Goal: Task Accomplishment & Management: Complete application form

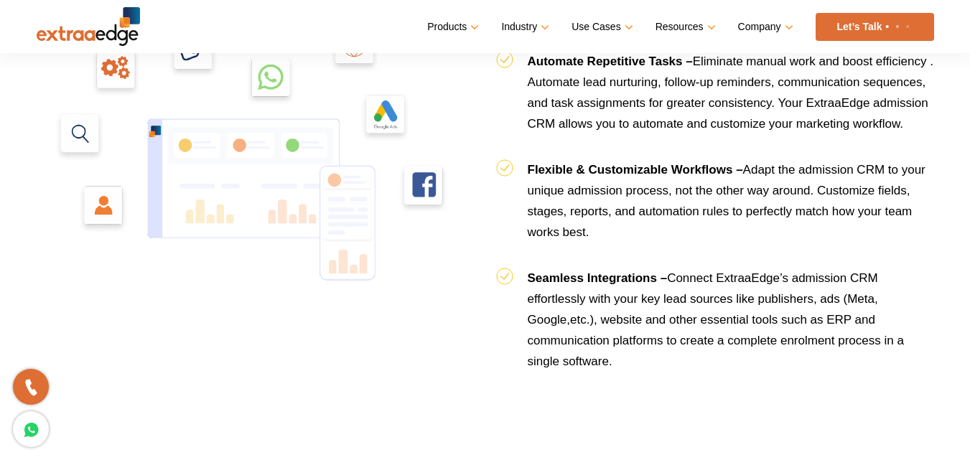
scroll to position [1586, 0]
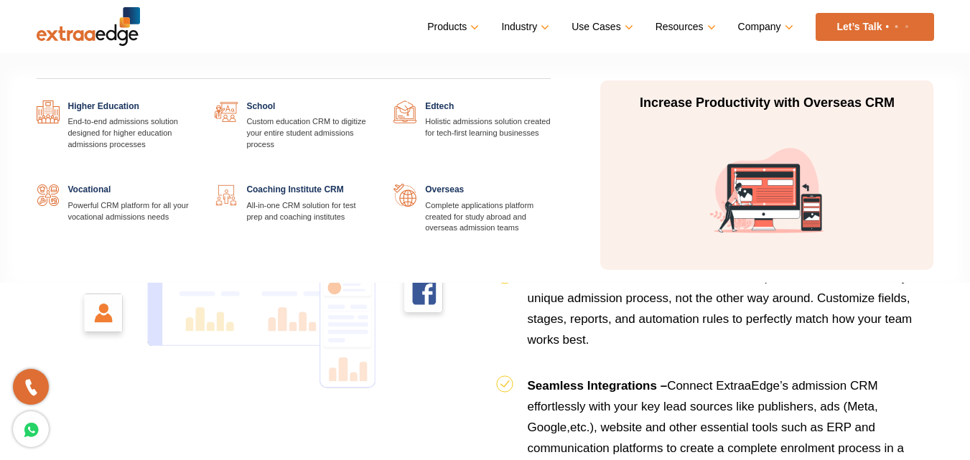
click at [535, 33] on link "Industry" at bounding box center [523, 27] width 45 height 21
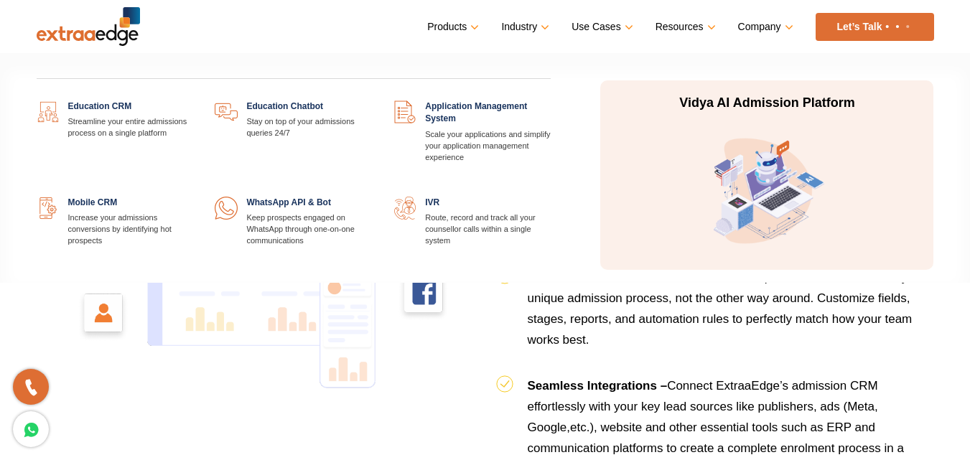
click at [464, 27] on link "Products" at bounding box center [451, 27] width 49 height 21
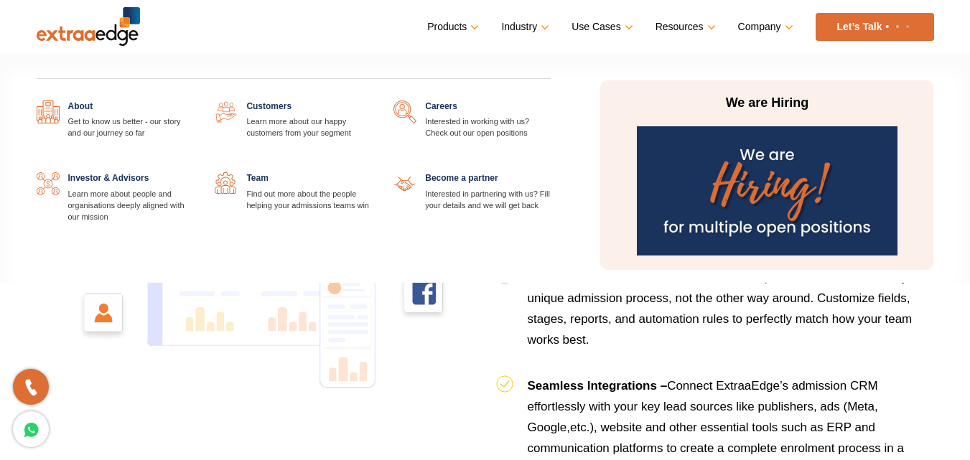
click at [720, 189] on img at bounding box center [767, 190] width 261 height 129
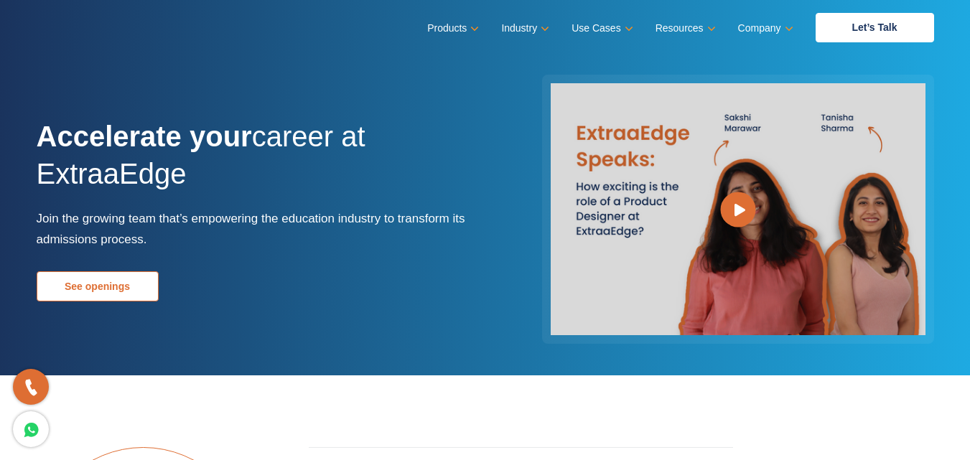
click at [129, 287] on link "See openings" at bounding box center [98, 286] width 122 height 30
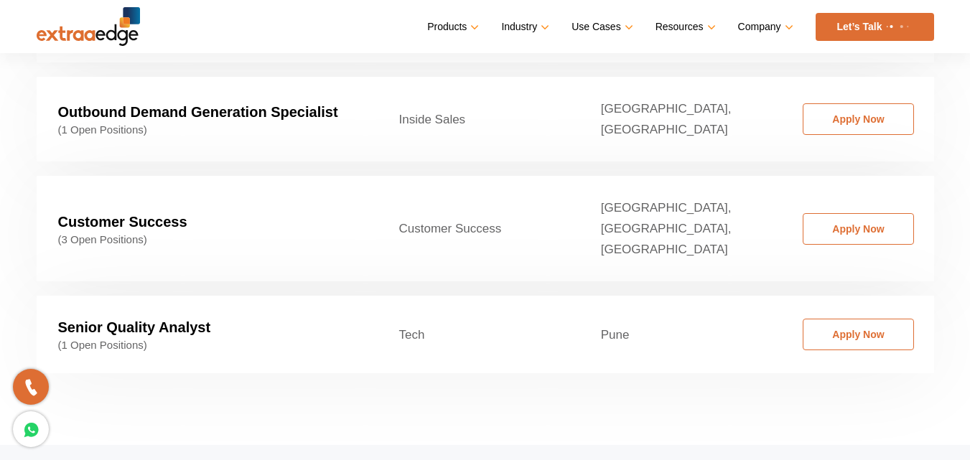
scroll to position [2399, 0]
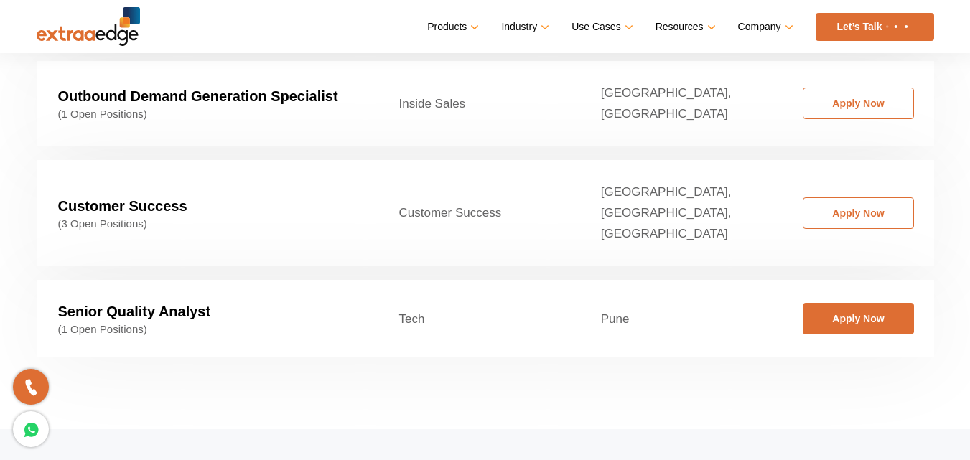
click at [844, 303] on link "Apply Now" at bounding box center [857, 319] width 111 height 32
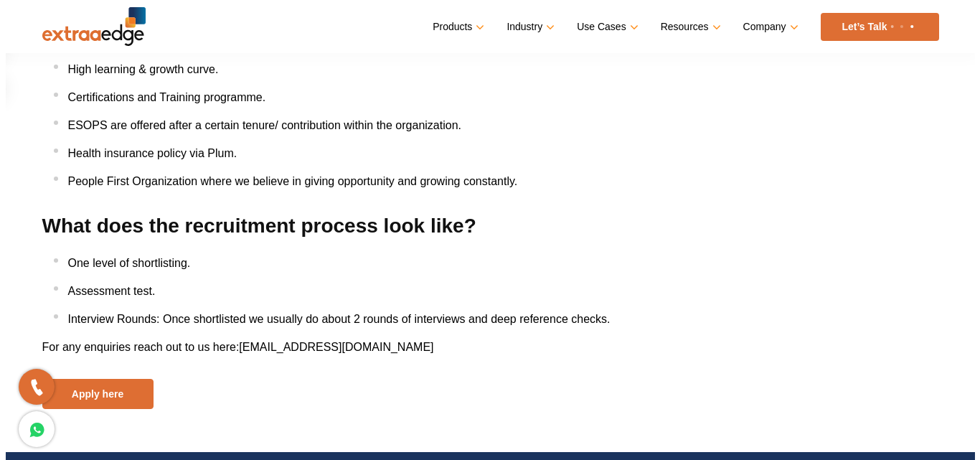
scroll to position [1723, 0]
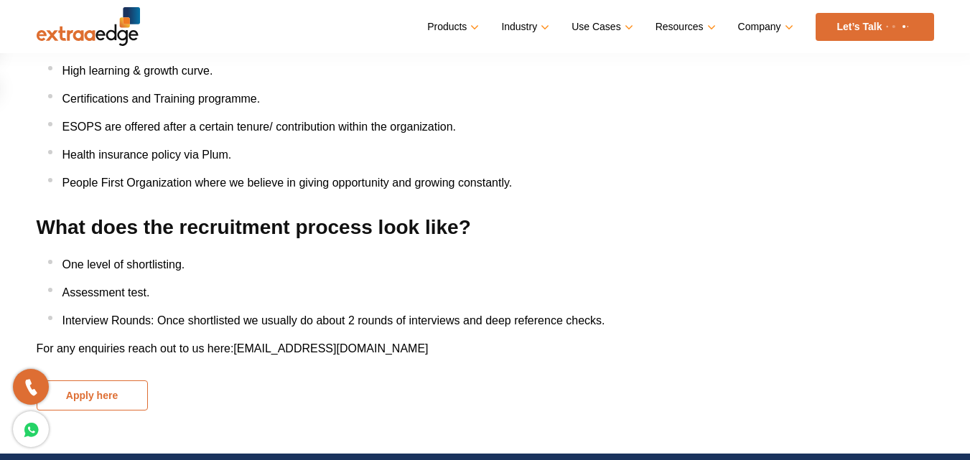
click at [110, 396] on button "Apply here" at bounding box center [92, 395] width 111 height 30
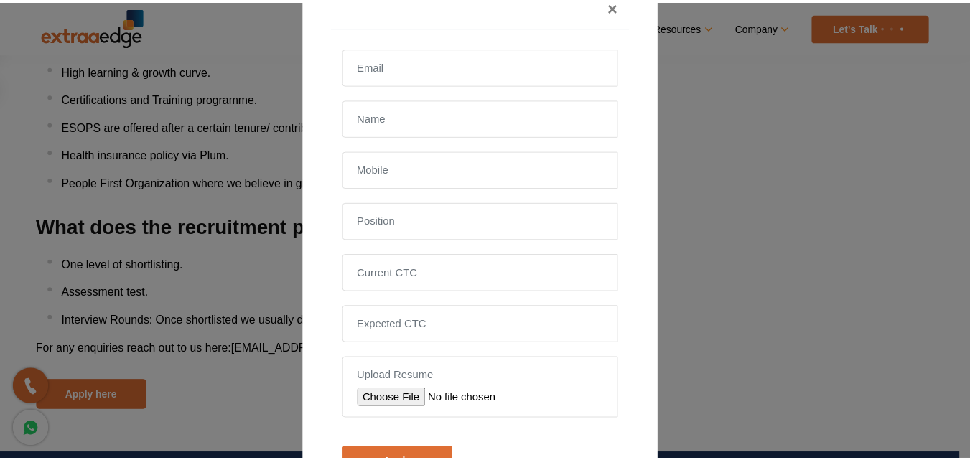
scroll to position [0, 0]
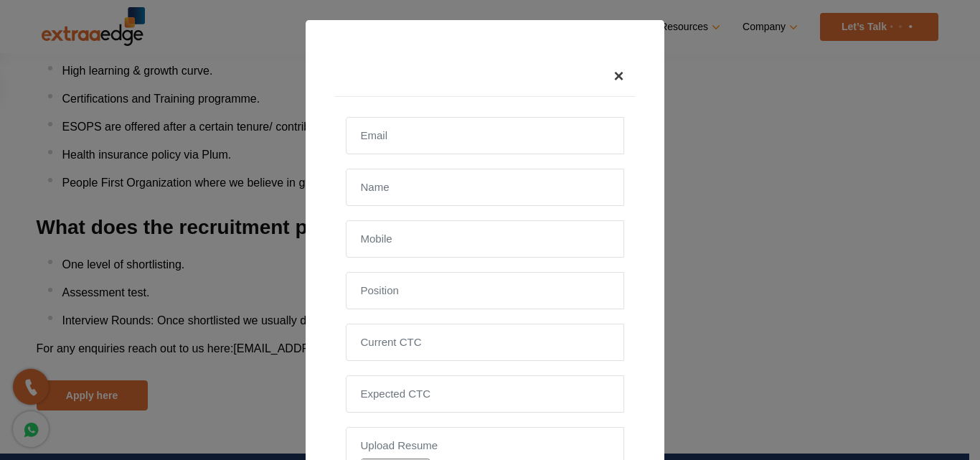
click at [614, 82] on span "×" at bounding box center [619, 75] width 10 height 19
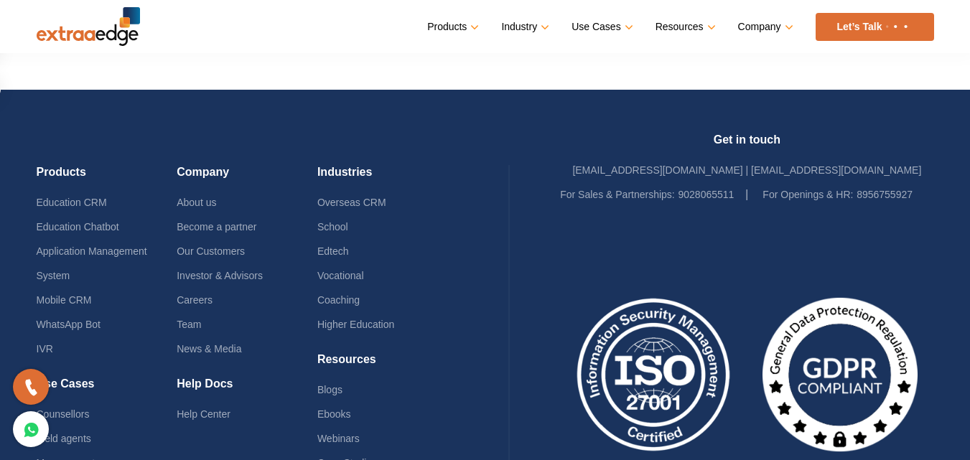
scroll to position [2222, 0]
